Goal: Task Accomplishment & Management: Use online tool/utility

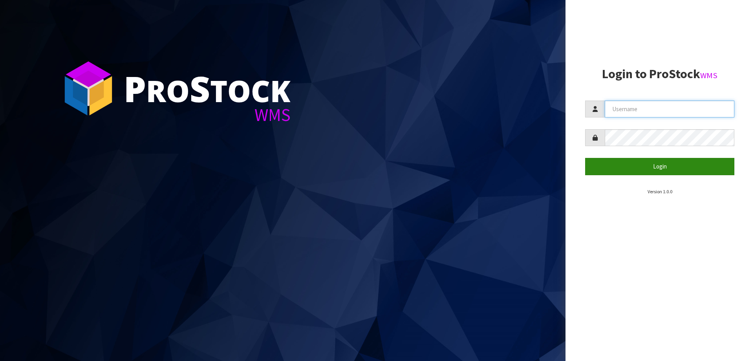
type input "[PERSON_NAME]"
click at [647, 173] on button "Login" at bounding box center [659, 166] width 149 height 17
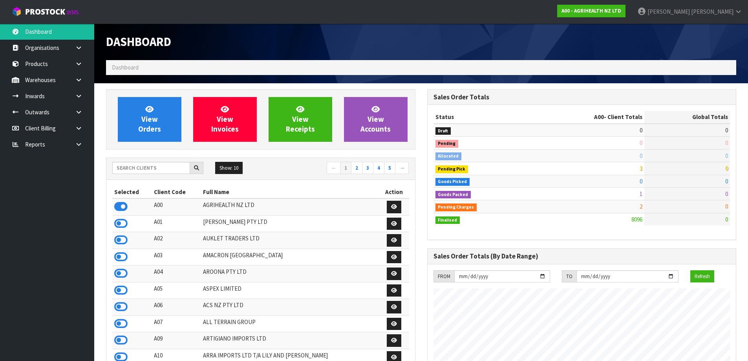
scroll to position [595, 321]
click at [137, 177] on div "Show: 10 5 10 25 50 ← 1 2 3 4 5 →" at bounding box center [260, 169] width 308 height 22
click at [144, 172] on input "text" at bounding box center [151, 168] width 78 height 12
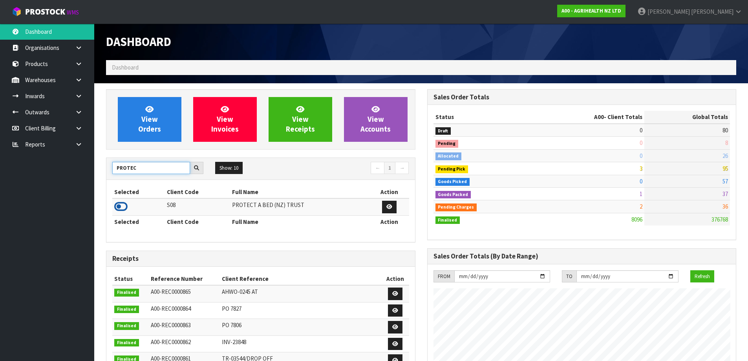
type input "PROTEC"
click at [125, 209] on icon at bounding box center [120, 207] width 13 height 12
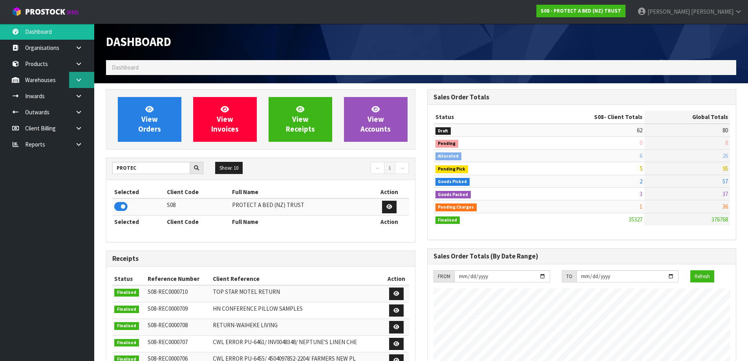
click at [78, 84] on link at bounding box center [81, 80] width 25 height 16
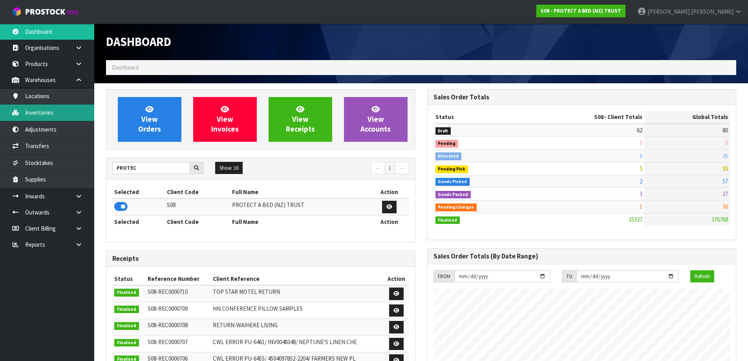
click at [76, 114] on link "Inventories" at bounding box center [47, 112] width 94 height 16
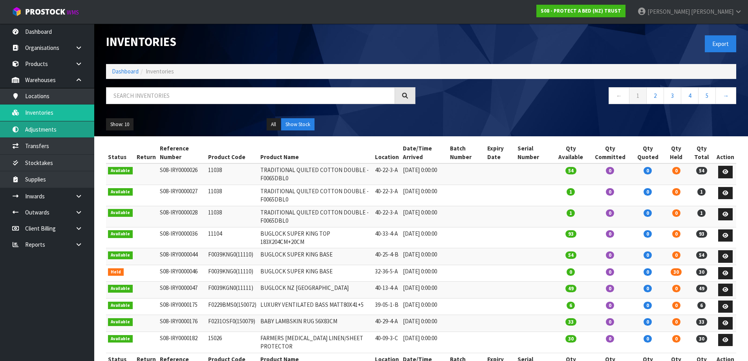
click at [68, 134] on link "Adjustments" at bounding box center [47, 129] width 94 height 16
click at [71, 154] on body "Toggle navigation ProStock WMS S08 - PROTECT A BED (NZ) TRUST [PERSON_NAME] Log…" at bounding box center [374, 180] width 748 height 361
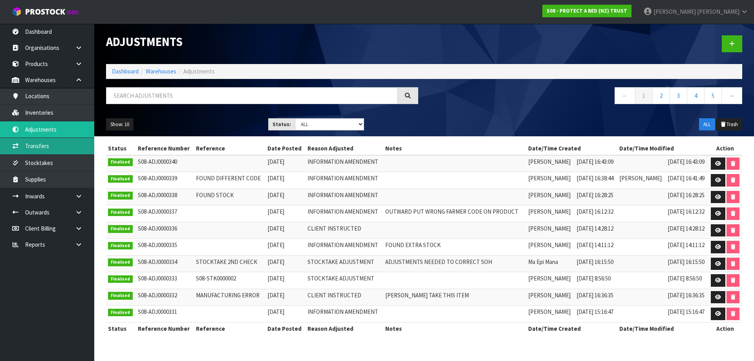
click at [62, 140] on link "Transfers" at bounding box center [47, 146] width 94 height 16
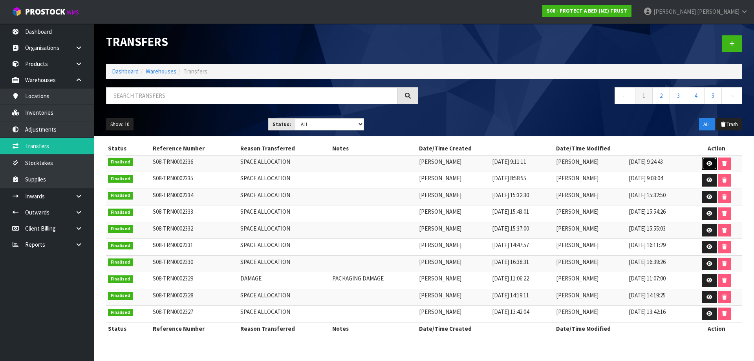
click at [712, 165] on icon at bounding box center [709, 163] width 6 height 5
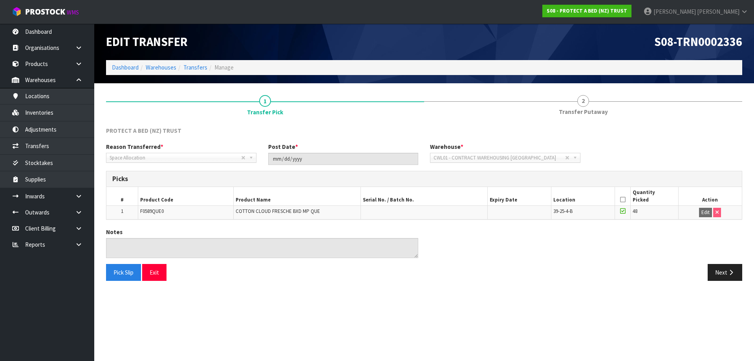
click at [145, 213] on span "F0589QUE0" at bounding box center [152, 211] width 24 height 7
copy span "F0589QUE0"
click at [49, 138] on link "Transfers" at bounding box center [47, 146] width 94 height 16
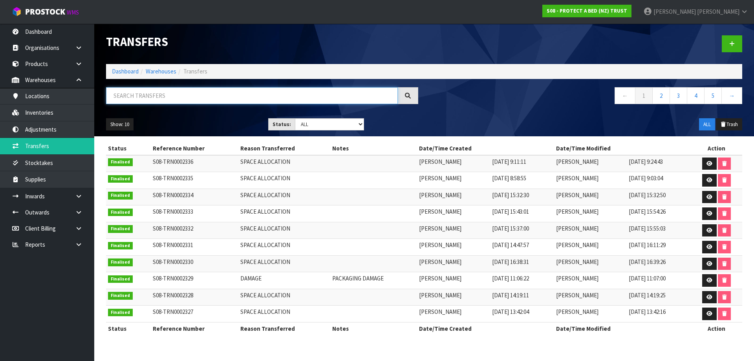
click at [181, 98] on input "text" at bounding box center [252, 95] width 292 height 17
click at [47, 110] on link "Inventories" at bounding box center [47, 112] width 94 height 16
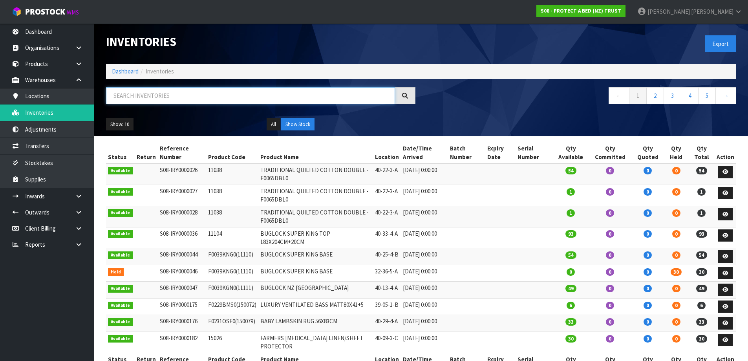
click at [146, 102] on input "text" at bounding box center [250, 95] width 289 height 17
paste input "F0589QUE0"
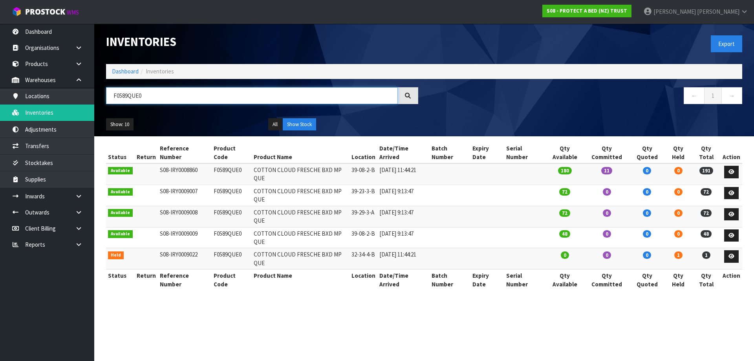
type input "F0589QUE0"
